Goal: Task Accomplishment & Management: Use online tool/utility

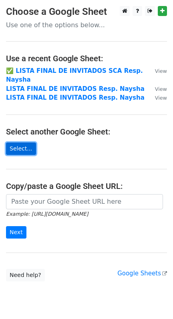
click at [18, 142] on link "Select..." at bounding box center [21, 148] width 30 height 12
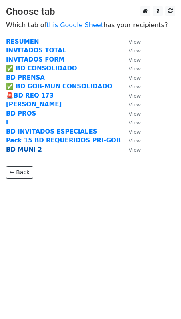
click at [16, 151] on strong "BD MUNI 2" at bounding box center [24, 149] width 36 height 7
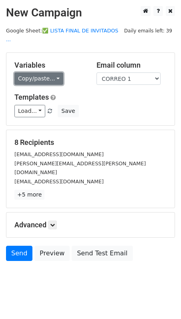
click at [28, 72] on link "Copy/paste..." at bounding box center [38, 78] width 49 height 12
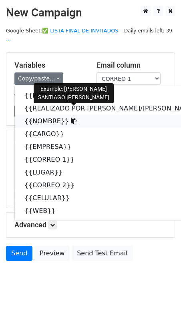
click at [46, 115] on link "{{NOMBRE}}" at bounding box center [118, 121] width 207 height 13
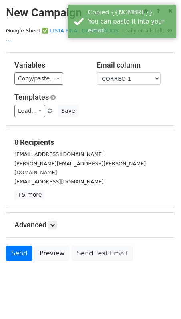
click at [114, 76] on div "Variables Copy/paste... {{POR HACER}} {{REALIZADO POR CRIS/ANGIE}} {{NOMBRE}} {…" at bounding box center [90, 89] width 168 height 72
click at [118, 72] on select "POR HACER REALIZADO POR CRIS/ANGIE NOMBRE CARGO EMPRESA CORREO 1 LUGAR CORREO 2…" at bounding box center [128, 78] width 64 height 12
click at [96, 72] on select "POR HACER REALIZADO POR CRIS/ANGIE NOMBRE CARGO EMPRESA CORREO 1 LUGAR CORREO 2…" at bounding box center [128, 78] width 64 height 12
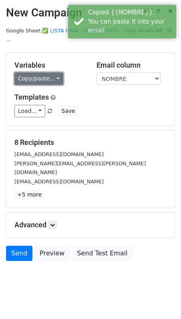
click at [30, 72] on link "Copy/paste..." at bounding box center [38, 78] width 49 height 12
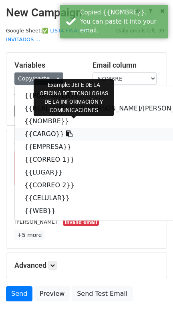
click at [39, 127] on link "{{CARGO}}" at bounding box center [118, 133] width 207 height 13
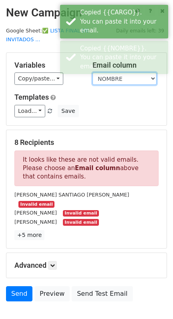
click at [109, 72] on select "POR HACER REALIZADO POR CRIS/ANGIE NOMBRE CARGO EMPRESA CORREO 1 LUGAR CORREO 2…" at bounding box center [124, 78] width 64 height 12
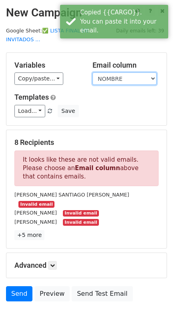
click at [92, 72] on select "POR HACER REALIZADO POR CRIS/ANGIE NOMBRE CARGO EMPRESA CORREO 1 LUGAR CORREO 2…" at bounding box center [124, 78] width 64 height 12
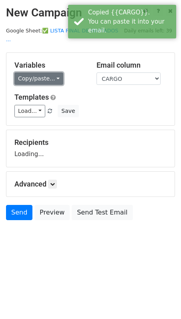
click at [29, 73] on link "Copy/paste..." at bounding box center [38, 78] width 49 height 12
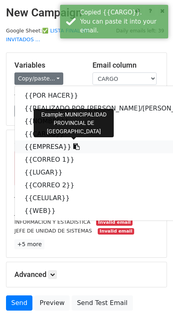
click at [52, 140] on link "{{EMPRESA}}" at bounding box center [118, 146] width 207 height 13
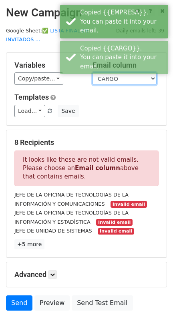
click at [122, 72] on select "POR HACER REALIZADO POR CRIS/ANGIE NOMBRE CARGO EMPRESA CORREO 1 LUGAR CORREO 2…" at bounding box center [124, 78] width 64 height 12
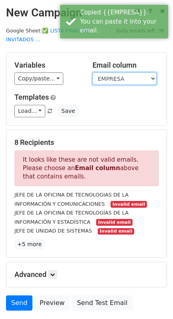
click at [92, 72] on select "POR HACER REALIZADO POR CRIS/ANGIE NOMBRE CARGO EMPRESA CORREO 1 LUGAR CORREO 2…" at bounding box center [124, 78] width 64 height 12
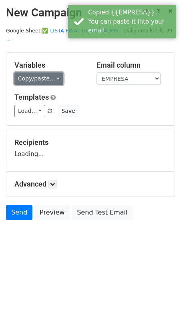
click at [36, 74] on link "Copy/paste..." at bounding box center [38, 78] width 49 height 12
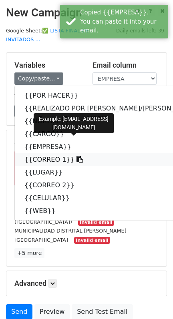
click at [53, 153] on link "{{CORREO 1}}" at bounding box center [118, 159] width 207 height 13
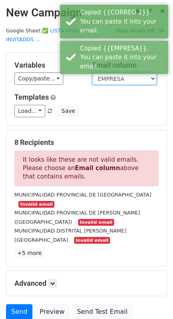
click at [112, 72] on select "POR HACER REALIZADO POR CRIS/ANGIE NOMBRE CARGO EMPRESA CORREO 1 LUGAR CORREO 2…" at bounding box center [124, 78] width 64 height 12
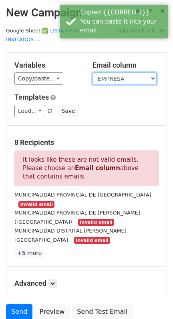
select select "CORREO 1"
click at [92, 72] on select "POR HACER REALIZADO POR CRIS/ANGIE NOMBRE CARGO EMPRESA CORREO 1 LUGAR CORREO 2…" at bounding box center [124, 78] width 64 height 12
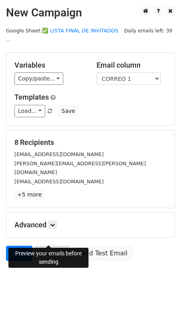
click at [50, 245] on link "Preview" at bounding box center [51, 252] width 35 height 15
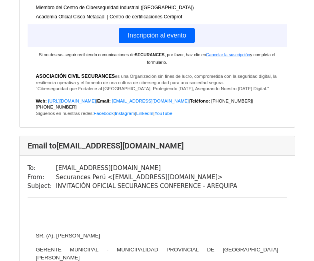
scroll to position [4403, 0]
